Goal: Task Accomplishment & Management: Manage account settings

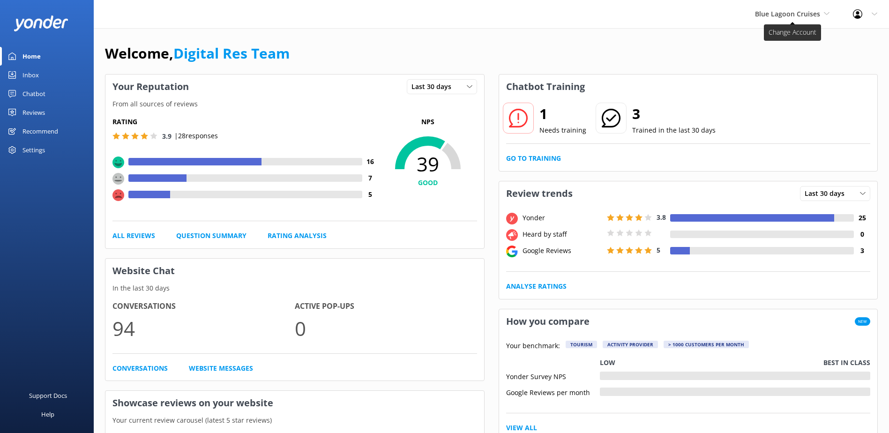
click at [808, 13] on span "Blue Lagoon Cruises" at bounding box center [787, 13] width 65 height 9
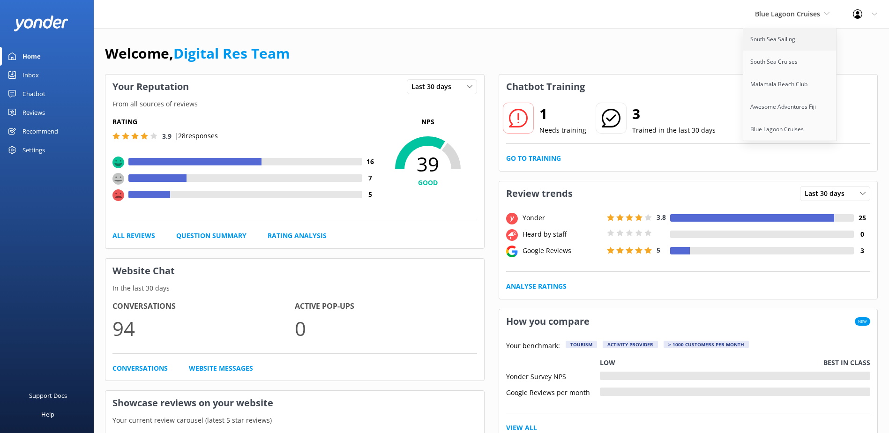
click at [794, 34] on link "South Sea Sailing" at bounding box center [790, 39] width 94 height 22
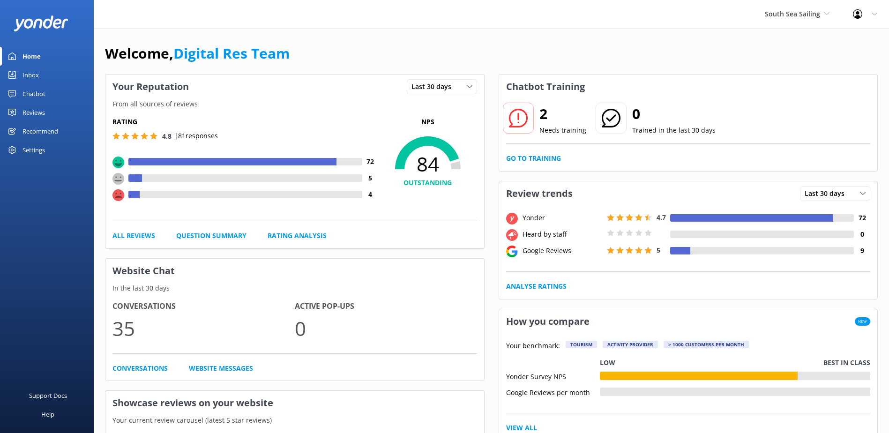
click at [32, 75] on div "Inbox" at bounding box center [30, 75] width 16 height 19
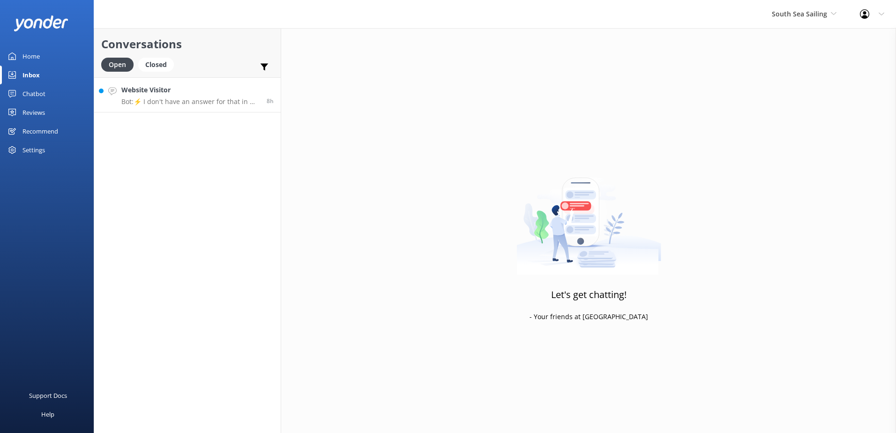
click at [227, 82] on link "Website Visitor Bot: ⚡ I don't have an answer for that in my knowledge base. Pl…" at bounding box center [187, 94] width 187 height 35
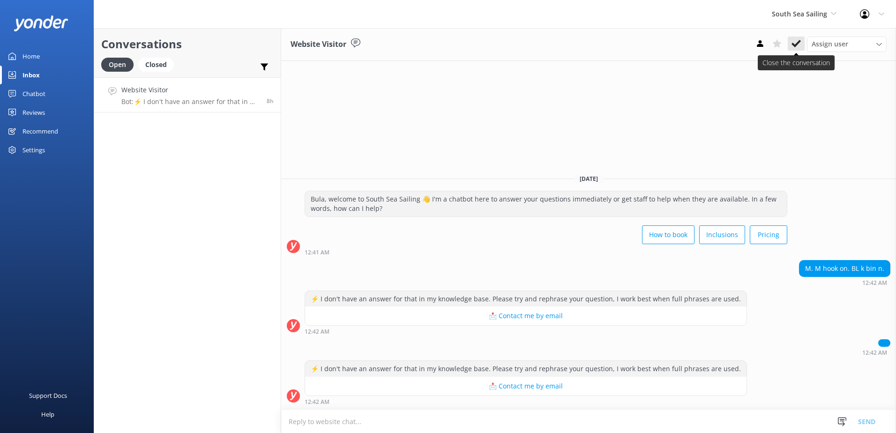
click at [795, 46] on use at bounding box center [796, 43] width 9 height 7
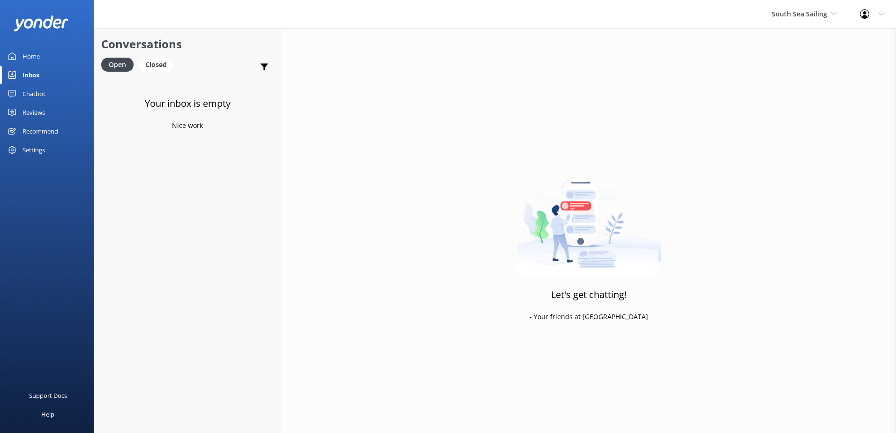
click at [37, 93] on div "Chatbot" at bounding box center [33, 93] width 23 height 19
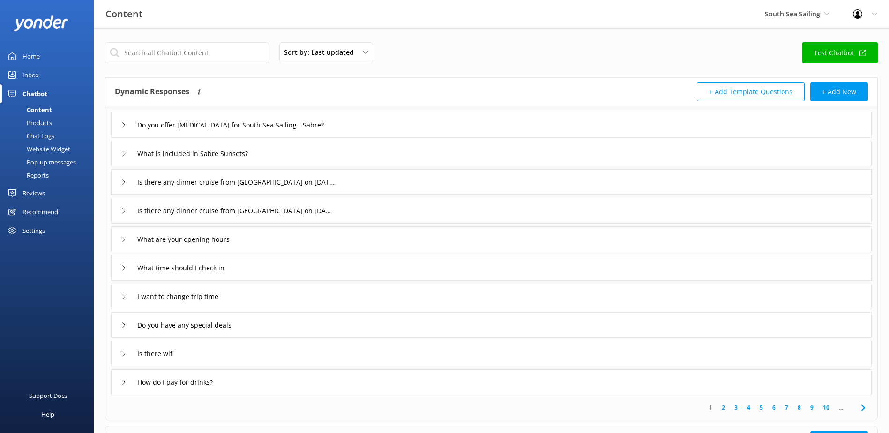
click at [43, 135] on div "Chat Logs" at bounding box center [30, 135] width 49 height 13
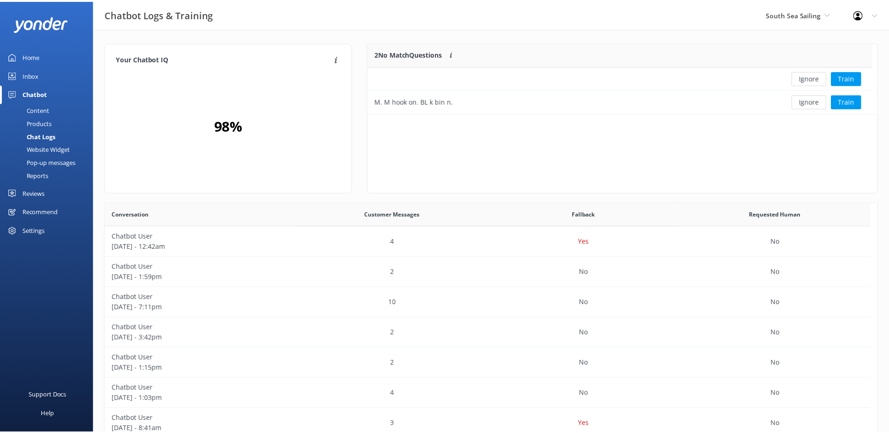
scroll to position [322, 765]
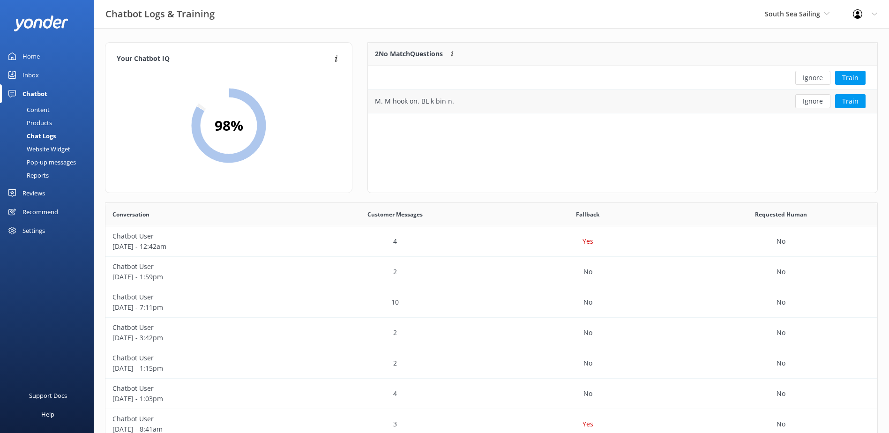
click at [795, 102] on div "Ignore Train" at bounding box center [826, 101] width 90 height 14
click at [815, 98] on button "Ignore" at bounding box center [812, 101] width 35 height 14
drag, startPoint x: 808, startPoint y: 78, endPoint x: 802, endPoint y: 77, distance: 6.1
click at [808, 77] on button "Ignore" at bounding box center [812, 78] width 35 height 14
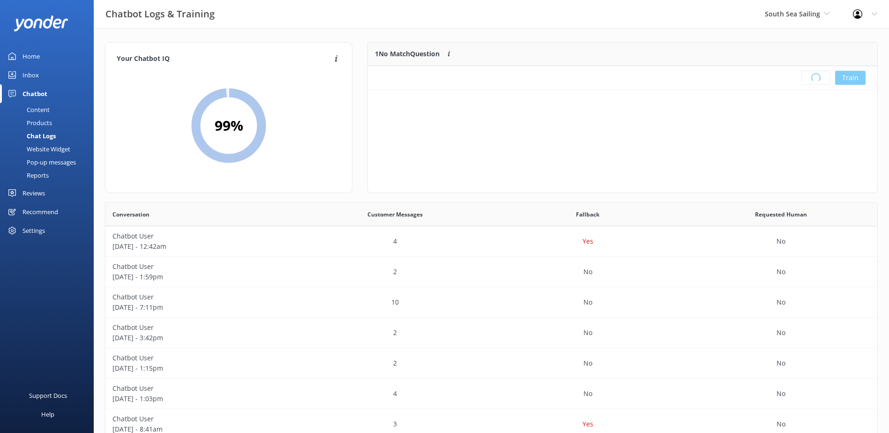
scroll to position [110, 502]
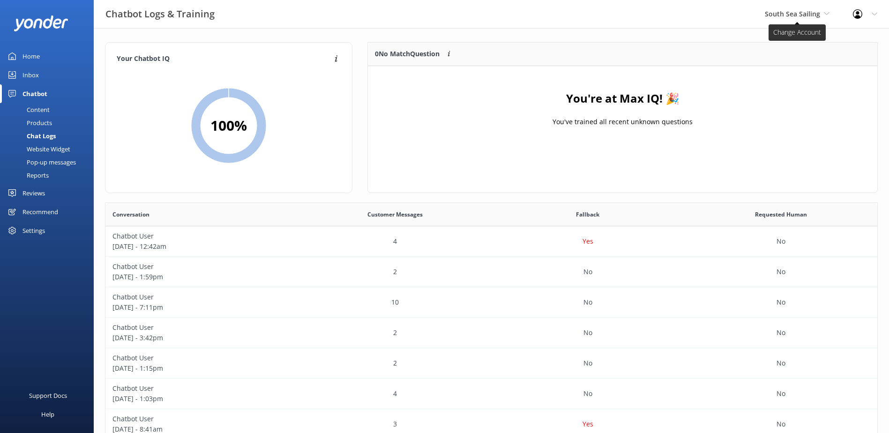
click at [818, 13] on span "South Sea Sailing" at bounding box center [792, 13] width 55 height 9
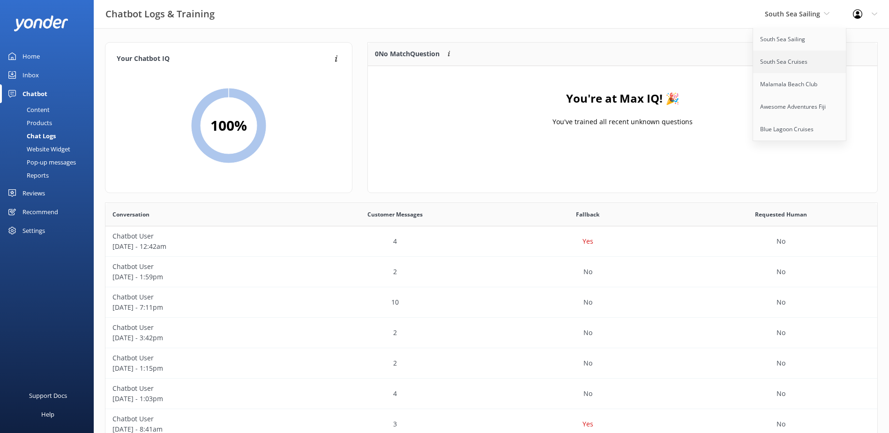
click at [810, 65] on link "South Sea Cruises" at bounding box center [800, 62] width 94 height 22
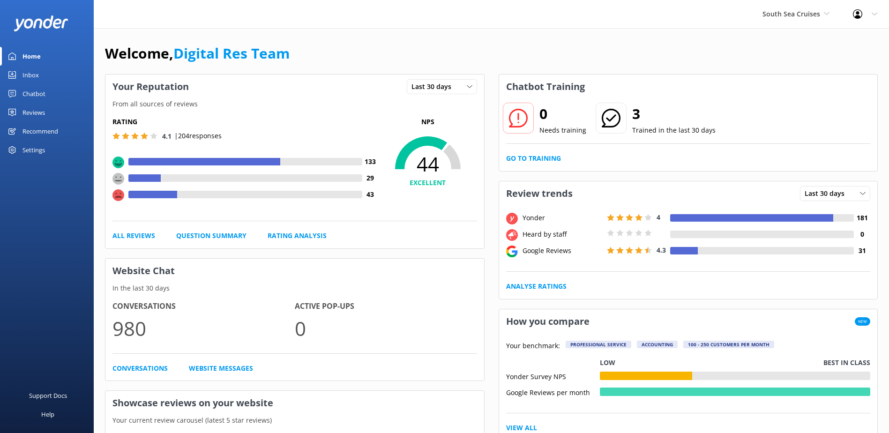
click at [26, 77] on div "Inbox" at bounding box center [30, 75] width 16 height 19
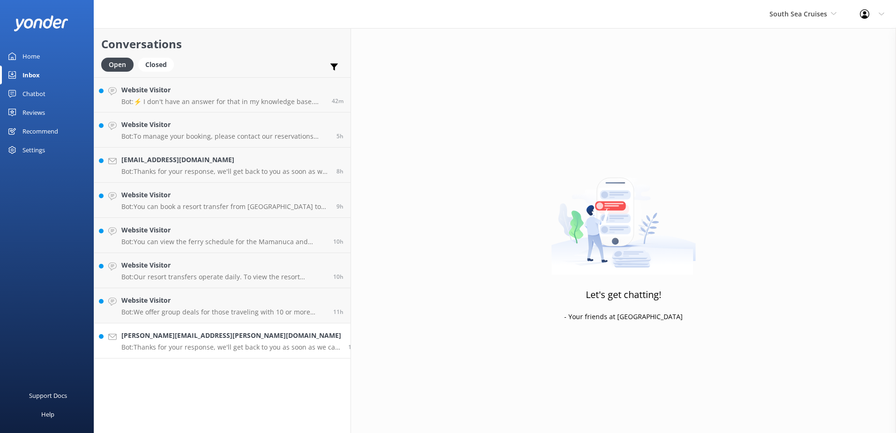
click at [247, 327] on link "[PERSON_NAME][EMAIL_ADDRESS][PERSON_NAME][DOMAIN_NAME] Bot: Thanks for your res…" at bounding box center [222, 340] width 256 height 35
